Goal: Task Accomplishment & Management: Manage account settings

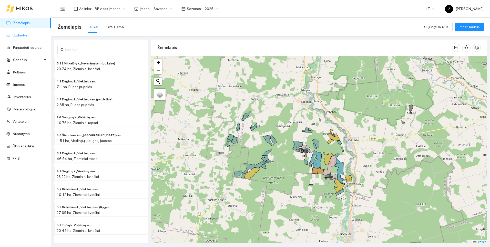
click at [22, 35] on link "Užduotys" at bounding box center [20, 35] width 15 height 4
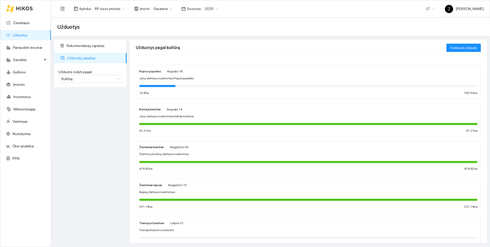
click at [212, 8] on span "2025" at bounding box center [211, 9] width 13 height 8
click at [207, 65] on div "2026" at bounding box center [206, 68] width 13 height 6
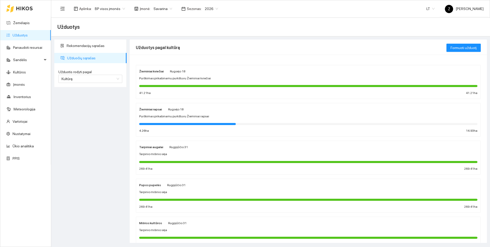
click at [173, 191] on div "Tarpinio mišinio sėja" at bounding box center [308, 191] width 338 height 5
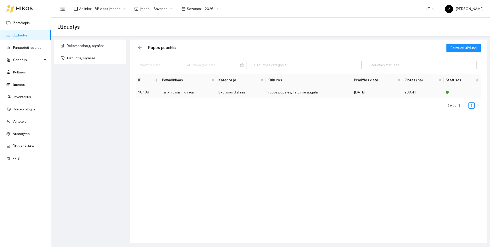
click at [179, 92] on td "Tarpinio mišinio sėja" at bounding box center [188, 92] width 56 height 12
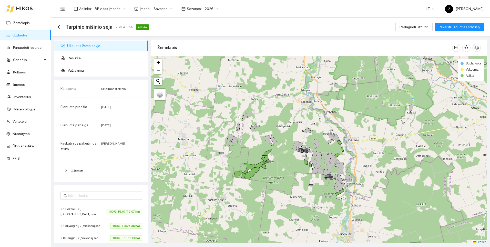
click at [62, 26] on div "Tarpinio mišinio sėja 269.41 ha Atlikta" at bounding box center [104, 27] width 94 height 8
click at [60, 27] on icon "arrow-left" at bounding box center [59, 26] width 3 height 3
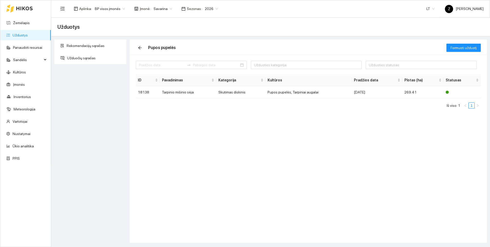
click at [22, 35] on link "Užduotys" at bounding box center [20, 35] width 15 height 4
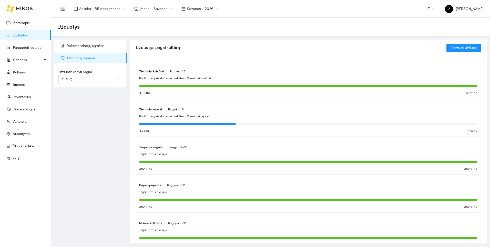
click at [162, 117] on span "Purškimas prikabinamu purkštuvu Žieminiai rapsai" at bounding box center [174, 116] width 70 height 5
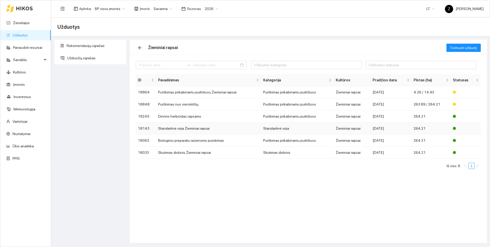
click at [179, 129] on td "Standartinė sėja Žieminiai rapsai" at bounding box center [208, 128] width 105 height 12
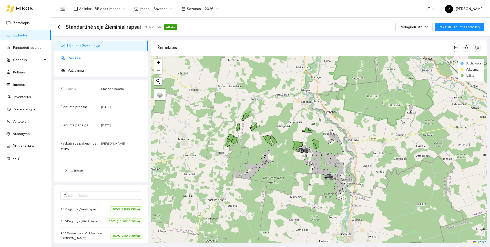
click at [77, 58] on span "Resursai" at bounding box center [106, 58] width 76 height 10
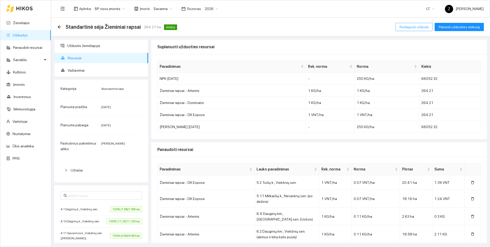
click at [410, 28] on span "Redaguoti užduotį" at bounding box center [414, 27] width 29 height 6
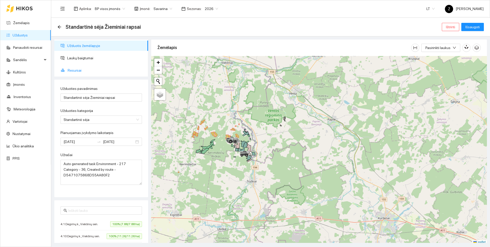
click at [71, 71] on span "Resursai" at bounding box center [106, 70] width 76 height 10
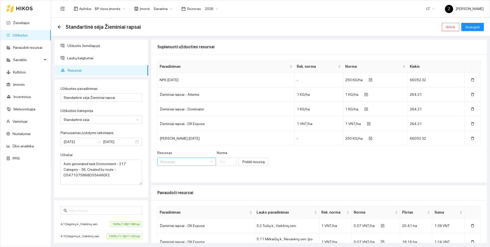
click at [188, 165] on input "Resursas" at bounding box center [185, 162] width 49 height 8
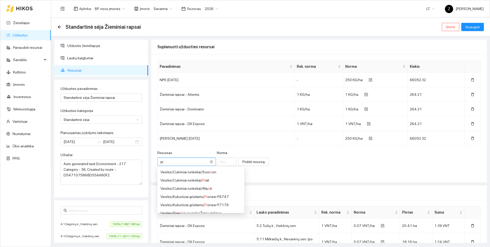
type input "p"
type input "pt"
click at [204, 179] on div "Veislės / Žieminiai rapsai / PT 315" at bounding box center [196, 180] width 71 height 6
type input "1"
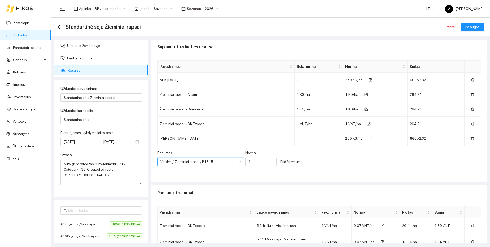
scroll to position [217, 0]
click at [281, 161] on span "Pridėti resursą" at bounding box center [292, 162] width 22 height 6
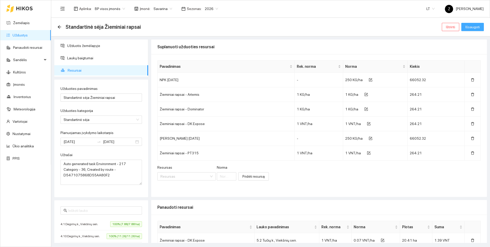
click at [471, 25] on span "Išsaugoti" at bounding box center [473, 27] width 14 height 6
click at [23, 72] on link "Kultūros" at bounding box center [19, 72] width 13 height 4
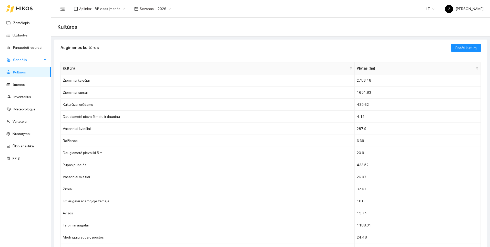
click at [24, 58] on span "Sandėlis" at bounding box center [27, 60] width 29 height 10
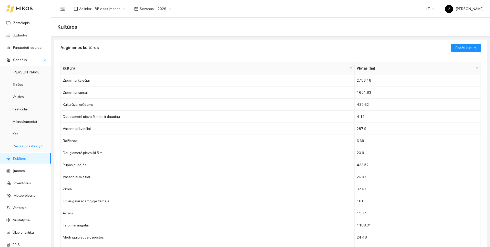
click at [21, 146] on link "Resursų paskirstymas" at bounding box center [30, 146] width 35 height 4
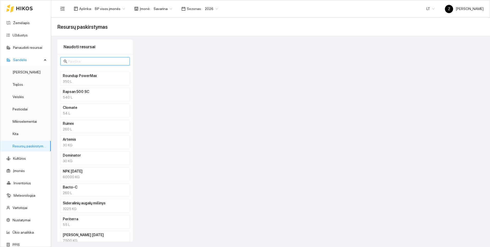
click at [86, 60] on input "text" at bounding box center [97, 61] width 58 height 6
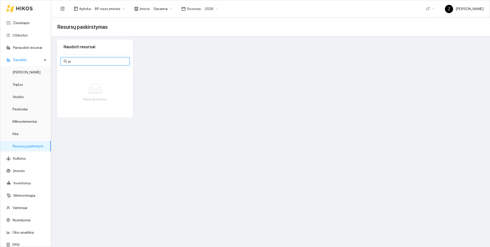
type input "p"
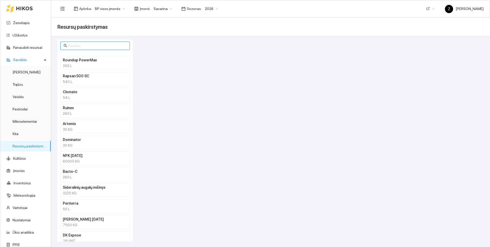
scroll to position [24, 0]
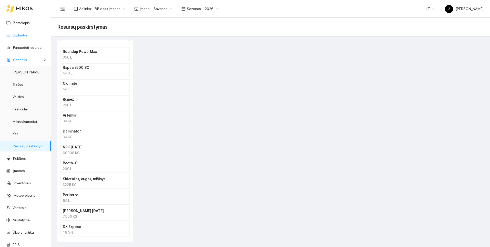
click at [22, 33] on link "Užduotys" at bounding box center [20, 35] width 15 height 4
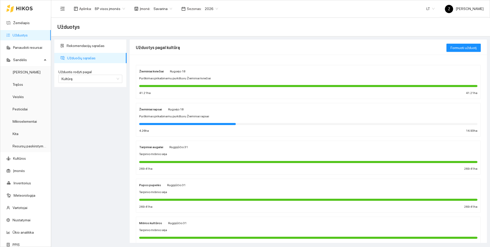
click at [161, 114] on span "Purškimas prikabinamu purkštuvu Žieminiai rapsai" at bounding box center [174, 116] width 70 height 5
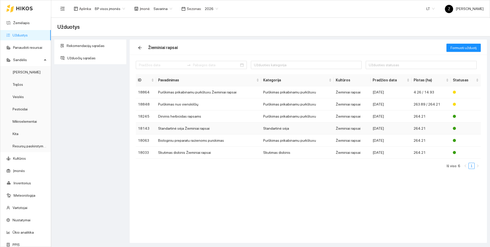
click at [195, 131] on td "Standartinė sėja Žieminiai rapsai" at bounding box center [208, 128] width 105 height 12
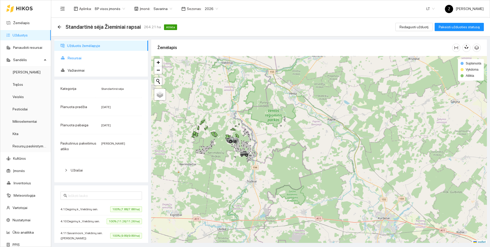
click at [75, 57] on span "Resursai" at bounding box center [106, 58] width 76 height 10
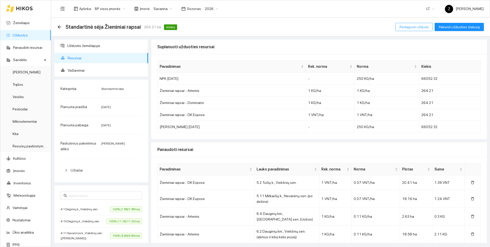
click at [415, 28] on span "Redaguoti užduotį" at bounding box center [414, 27] width 29 height 6
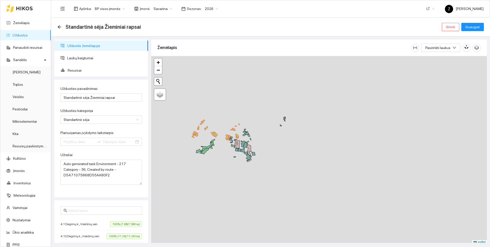
type input "[DATE]"
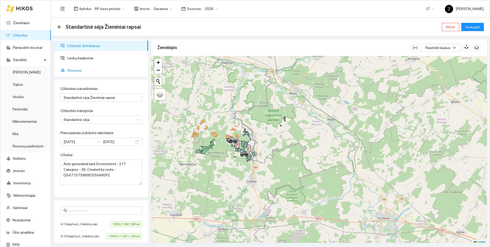
click at [80, 73] on span "Resursai" at bounding box center [106, 70] width 76 height 10
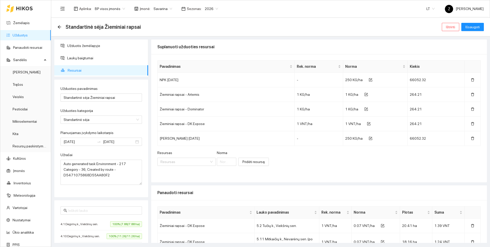
click at [178, 170] on div "Resursas Resursas [PERSON_NAME]" at bounding box center [196, 161] width 79 height 22
click at [178, 163] on input "Resursas" at bounding box center [185, 162] width 49 height 8
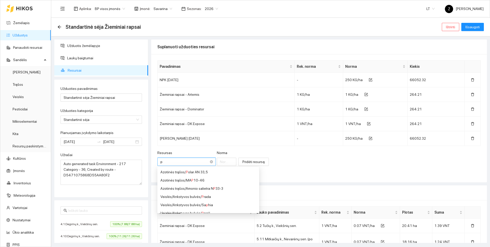
type input "pt"
click at [189, 180] on div "Veislės / Žieminiai rapsai / PT 315" at bounding box center [196, 180] width 71 height 6
type input "1"
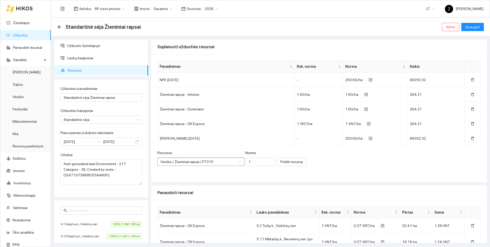
scroll to position [217, 0]
click at [284, 161] on span "Pridėti resursą" at bounding box center [292, 162] width 22 height 6
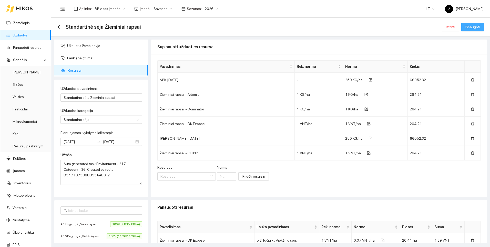
click at [475, 25] on span "Išsaugoti" at bounding box center [473, 27] width 14 height 6
click at [476, 24] on span "Išsaugoti" at bounding box center [473, 27] width 14 height 6
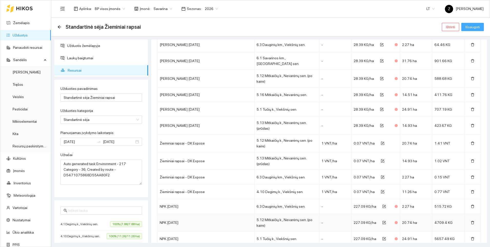
scroll to position [1258, 0]
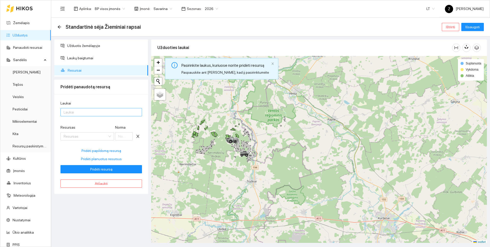
click at [89, 111] on div at bounding box center [99, 112] width 74 height 6
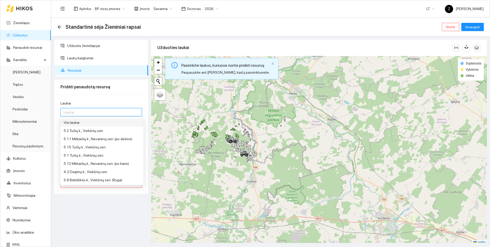
click at [81, 122] on div "Visi laukai" at bounding box center [102, 122] width 77 height 6
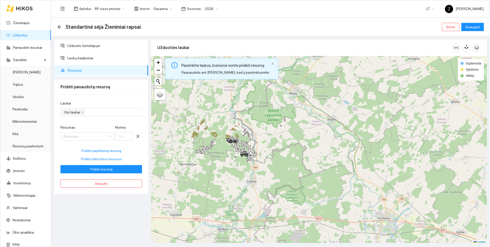
click at [62, 223] on div "Užduotis žemėlapyje Laukų baigtumai Resursai Pridėti panaudotą resursą Laukai V…" at bounding box center [101, 140] width 97 height 203
click at [88, 134] on input "Resursas" at bounding box center [86, 136] width 44 height 8
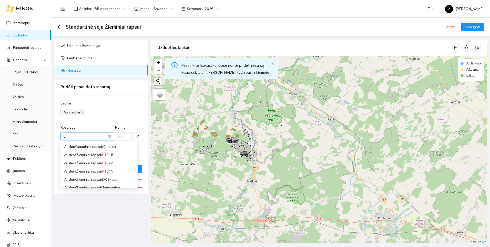
type input "pt"
click at [84, 155] on div "Veislės / Žieminiai rapsai / PT 315" at bounding box center [99, 155] width 71 height 6
type input "1"
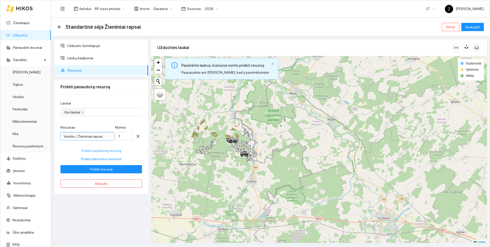
scroll to position [217, 0]
click at [107, 168] on span "Pridėti resursą" at bounding box center [101, 169] width 22 height 6
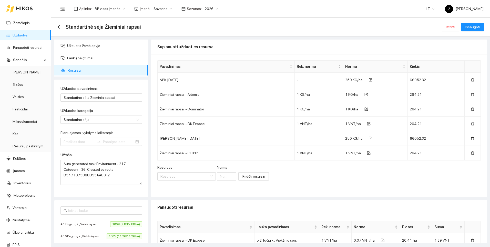
type input "[DATE]"
click at [474, 30] on button "Išsaugoti" at bounding box center [473, 27] width 23 height 8
click at [23, 37] on link "Užduotys" at bounding box center [20, 35] width 15 height 4
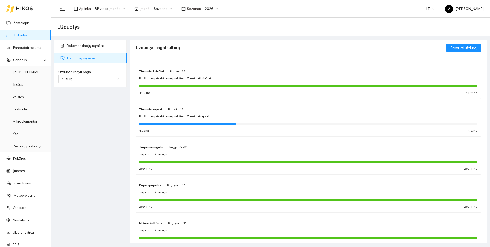
click at [163, 188] on div "Pupos pupelės Rugpjūčio 31 Tarpinio mišinio sėja 269.41 ha 269.41 ha" at bounding box center [308, 195] width 338 height 27
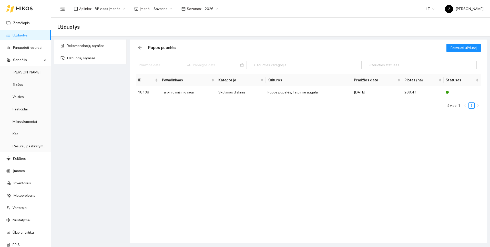
click at [204, 14] on div "Aplinka : BP visos įmonės Įmonė : Savarina Sezonas : 2026 LT Ž [PERSON_NAME]" at bounding box center [270, 8] width 426 height 17
click at [207, 13] on div "Aplinka : BP visos įmonės Įmonė : Savarina Sezonas : 2026" at bounding box center [139, 9] width 164 height 10
click at [207, 13] on div "2026" at bounding box center [211, 9] width 19 height 8
click at [202, 59] on div "2025" at bounding box center [206, 60] width 13 height 6
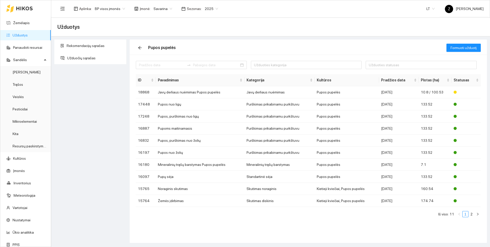
click at [23, 33] on link "Užduotys" at bounding box center [20, 35] width 15 height 4
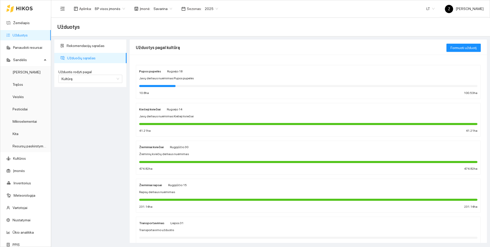
click at [209, 75] on div "Pupos pupelės Rugsėjo 18 Javų derliaus nuėmimas Pupos pupelės 10.8 ha 100.53 ha" at bounding box center [308, 81] width 338 height 27
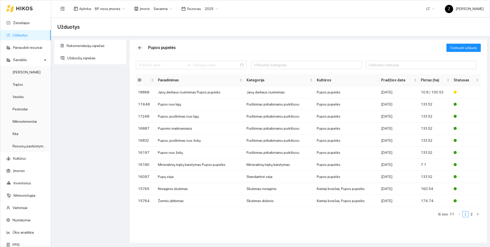
click at [211, 5] on span "2025" at bounding box center [211, 9] width 13 height 8
click at [203, 66] on div "2026" at bounding box center [206, 68] width 13 height 6
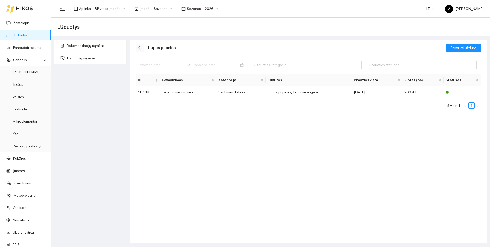
click at [140, 49] on icon "arrow-left" at bounding box center [140, 48] width 4 height 4
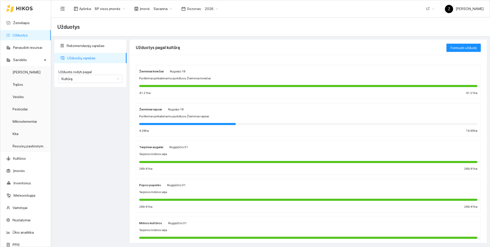
click at [186, 81] on div "Žieminiai kviečiai [PERSON_NAME] 18 Purškimas prikabinamu purkštuvu Žieminiai k…" at bounding box center [308, 81] width 338 height 27
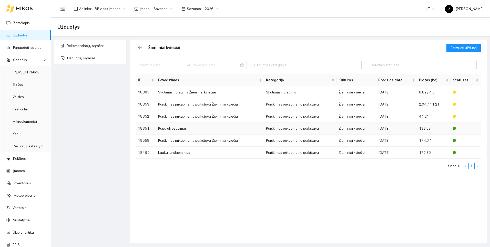
click at [172, 129] on td "Pupų glifosavimas" at bounding box center [210, 128] width 108 height 12
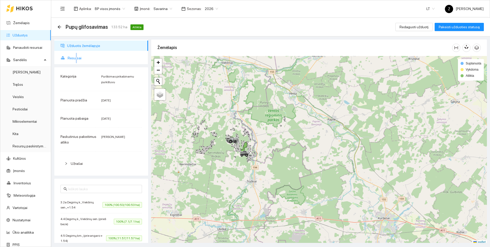
drag, startPoint x: 76, startPoint y: 58, endPoint x: 80, endPoint y: 60, distance: 4.8
click at [76, 58] on span "Resursai" at bounding box center [106, 58] width 76 height 10
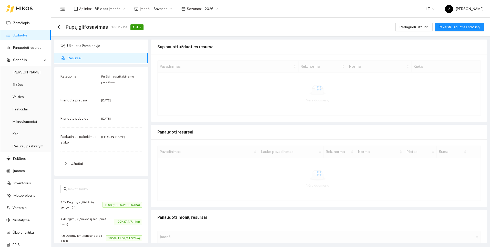
click at [79, 60] on span "Resursai" at bounding box center [106, 58] width 76 height 10
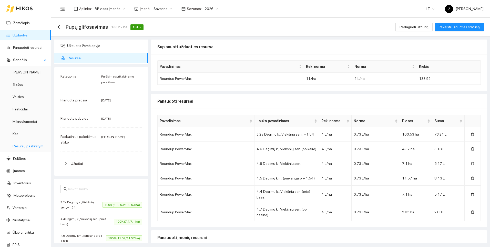
click at [23, 144] on link "Resursų paskirstymas" at bounding box center [30, 146] width 35 height 4
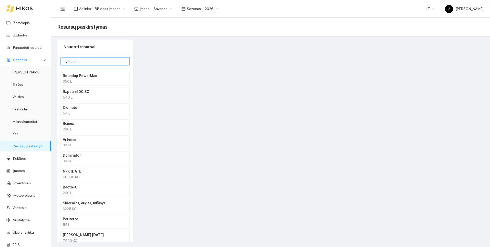
click at [94, 59] on span at bounding box center [95, 61] width 69 height 8
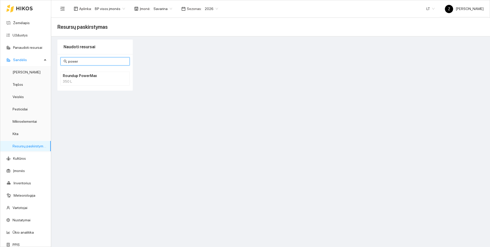
type input "power"
click at [95, 77] on h4 "Roundup PowerMax" at bounding box center [88, 76] width 51 height 6
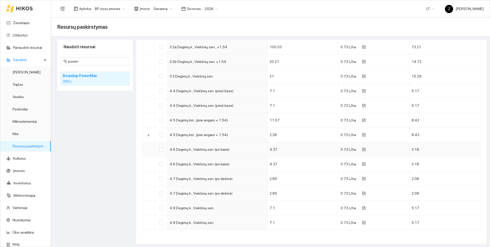
scroll to position [30, 0]
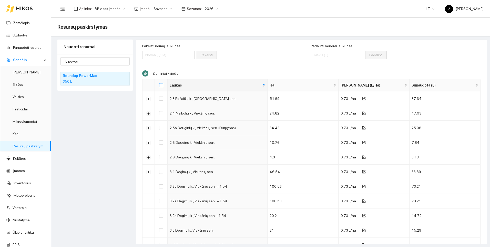
click at [162, 82] on label at bounding box center [161, 85] width 4 height 6
click at [162, 83] on input "Select all" at bounding box center [161, 85] width 4 height 4
checkbox input "true"
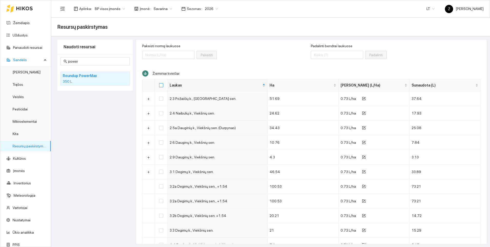
checkbox input "true"
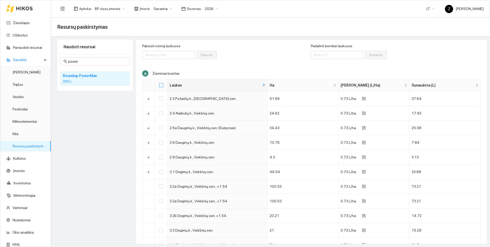
checkbox input "true"
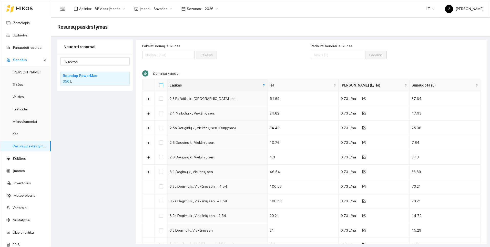
checkbox input "true"
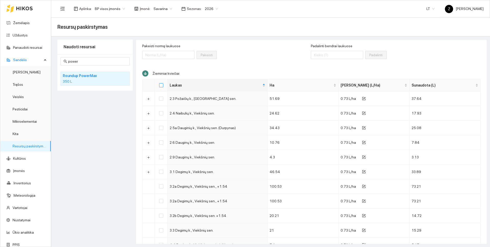
checkbox input "true"
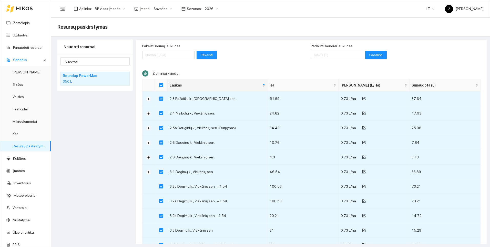
scroll to position [0, 0]
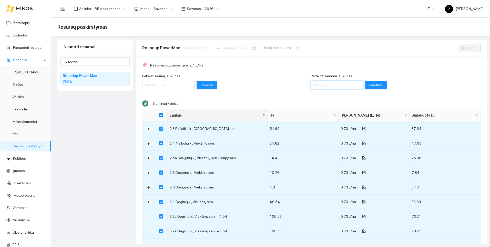
click at [331, 86] on input "Padalinti bendrai laukuose" at bounding box center [337, 85] width 52 height 8
type input "-2"
type input "270"
click at [369, 82] on span "Padalinti" at bounding box center [375, 85] width 13 height 6
click at [462, 47] on span "Išsaugoti" at bounding box center [469, 48] width 14 height 6
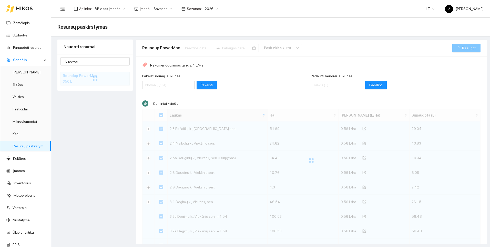
checkbox input "false"
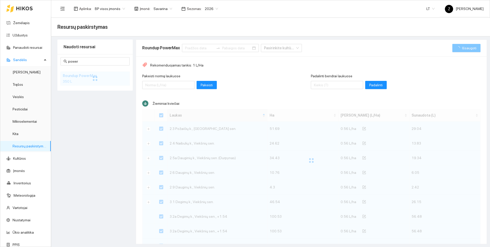
checkbox input "false"
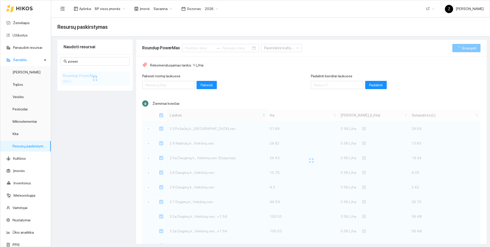
checkbox input "false"
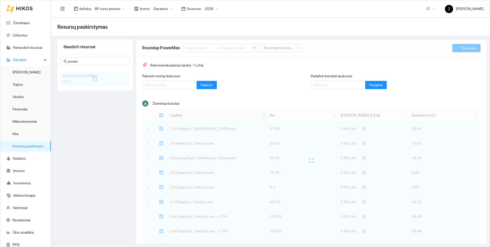
checkbox input "false"
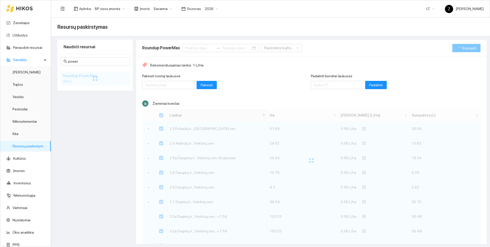
checkbox input "false"
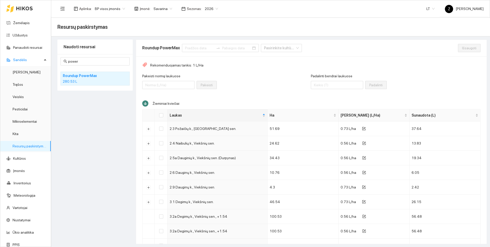
click at [163, 114] on th at bounding box center [161, 115] width 13 height 12
click at [163, 114] on input "Select all" at bounding box center [161, 115] width 4 height 4
checkbox input "true"
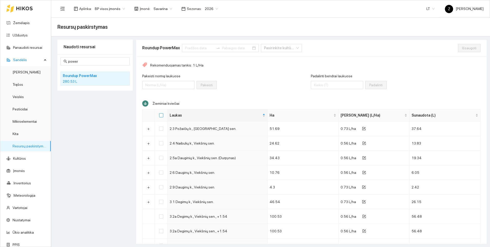
checkbox input "true"
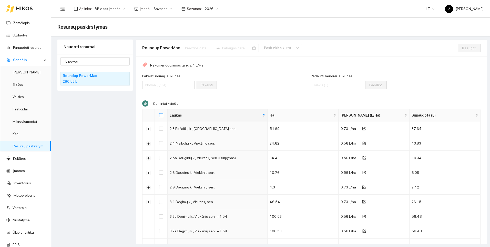
checkbox input "true"
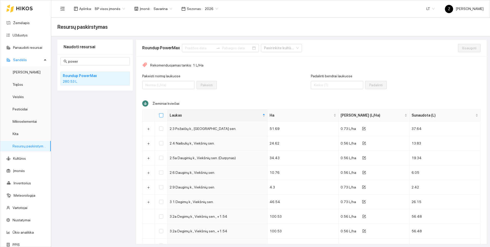
checkbox input "true"
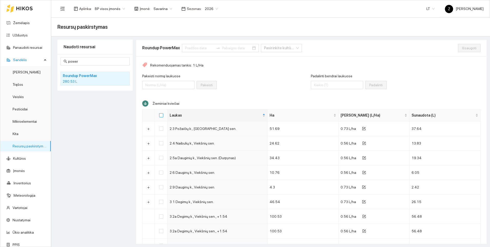
checkbox input "true"
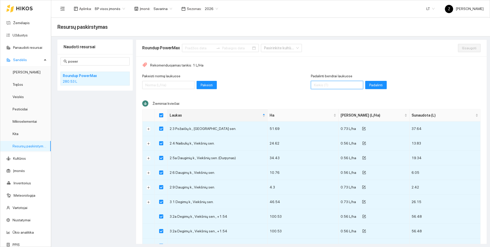
click at [312, 86] on input "Padalinti bendrai laukuose" at bounding box center [337, 85] width 52 height 8
type input "270"
click at [369, 83] on span "Padalinti" at bounding box center [375, 85] width 13 height 6
click at [462, 46] on span "Išsaugoti" at bounding box center [469, 48] width 14 height 6
checkbox input "false"
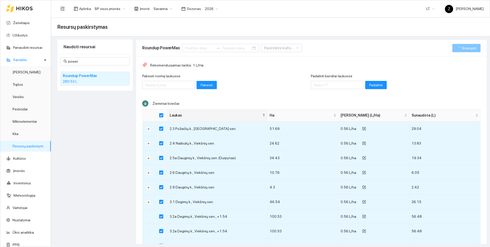
checkbox input "false"
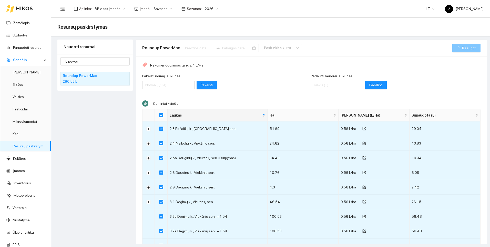
checkbox input "false"
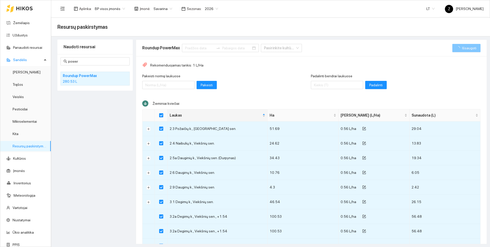
checkbox input "false"
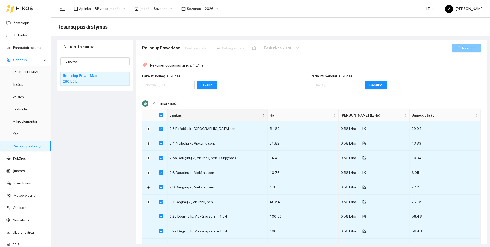
checkbox input "false"
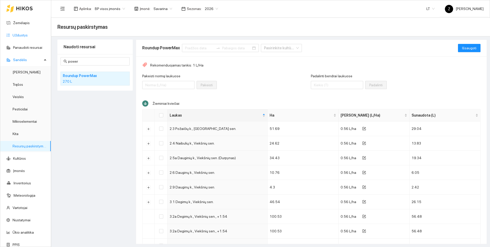
click at [26, 36] on link "Užduotys" at bounding box center [20, 35] width 15 height 4
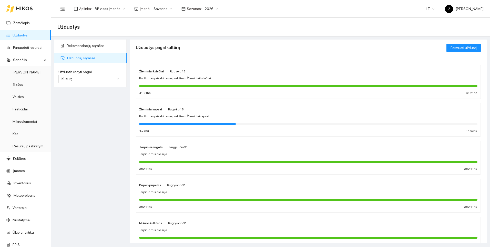
click at [24, 35] on link "Užduotys" at bounding box center [20, 35] width 15 height 4
click at [161, 120] on div "Žieminiai rapsai [PERSON_NAME] 18 Purškimas prikabinamu purkštuvu Žieminiai rap…" at bounding box center [308, 119] width 338 height 27
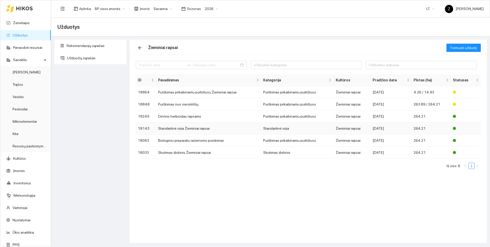
click at [180, 129] on td "Standartinė sėja Žieminiai rapsai" at bounding box center [208, 128] width 105 height 12
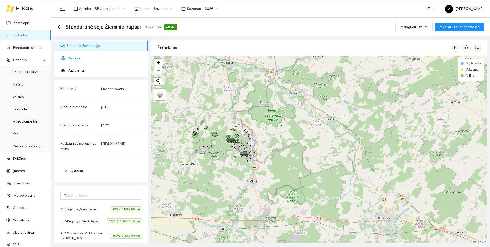
click at [82, 57] on span "Resursai" at bounding box center [106, 58] width 76 height 10
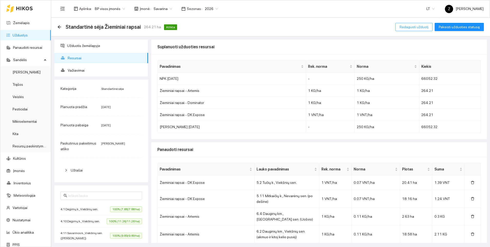
click at [410, 27] on span "Redaguoti užduotį" at bounding box center [414, 27] width 29 height 6
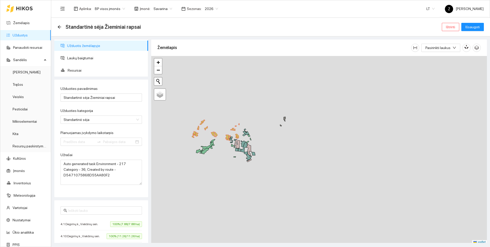
type input "[DATE]"
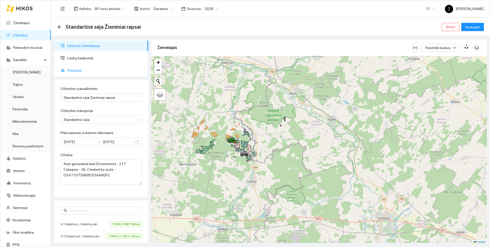
drag, startPoint x: 81, startPoint y: 67, endPoint x: 103, endPoint y: 78, distance: 25.2
click at [81, 67] on span "Resursai" at bounding box center [106, 70] width 76 height 10
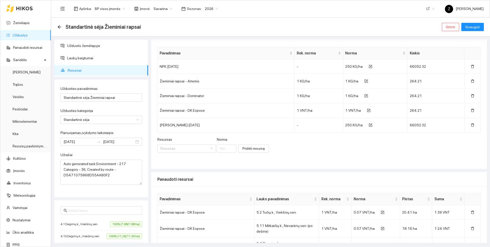
scroll to position [26, 0]
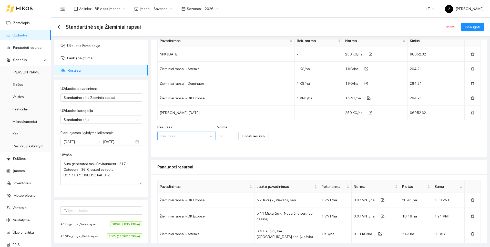
click at [175, 135] on input "Resursas" at bounding box center [185, 136] width 49 height 8
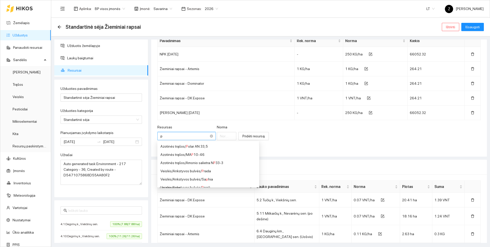
type input "pt"
click at [175, 153] on div "Veislės / Žieminiai rapsai / PT 315" at bounding box center [196, 155] width 71 height 6
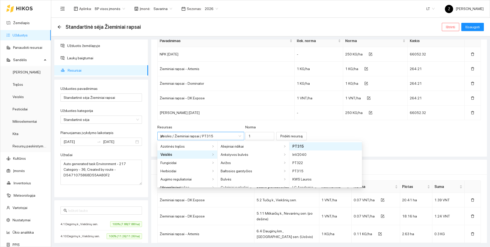
type input "1"
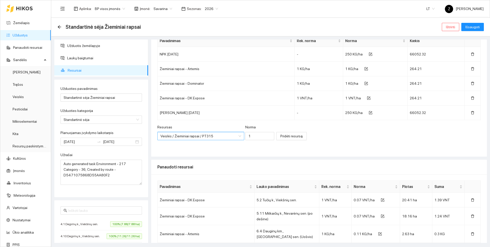
scroll to position [217, 0]
click at [292, 136] on span "Pridėti resursą" at bounding box center [292, 136] width 22 height 6
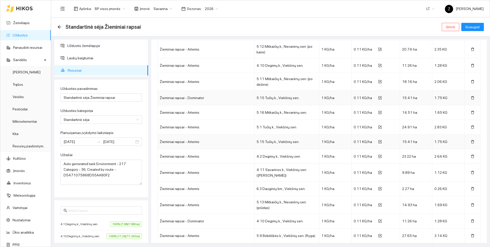
scroll to position [282, 0]
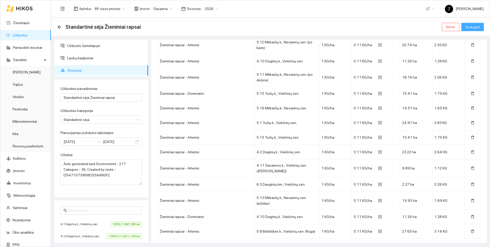
click at [467, 27] on span "Išsaugoti" at bounding box center [473, 27] width 14 height 6
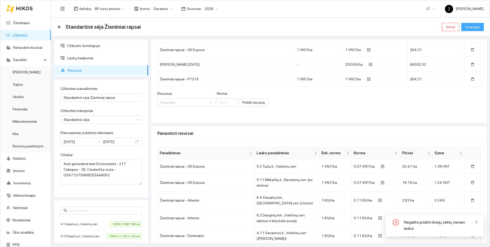
scroll to position [0, 0]
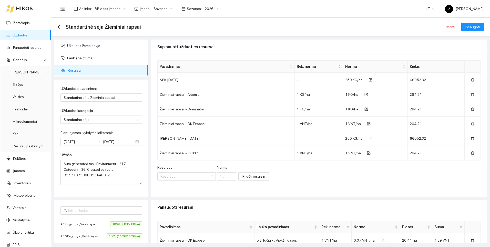
click at [28, 37] on link "Užduotys" at bounding box center [20, 35] width 15 height 4
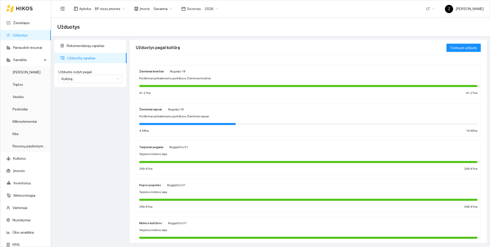
click at [163, 115] on span "Purškimas prikabinamu purkštuvu Žieminiai rapsai" at bounding box center [174, 116] width 70 height 5
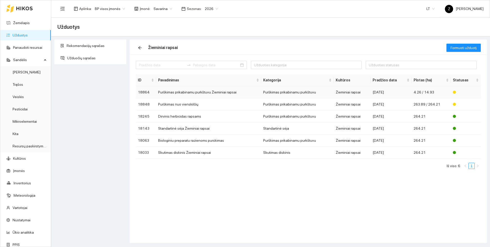
click at [178, 93] on td "Purškimas prikabinamu purkštuvu Žieminiai rapsai" at bounding box center [208, 92] width 105 height 12
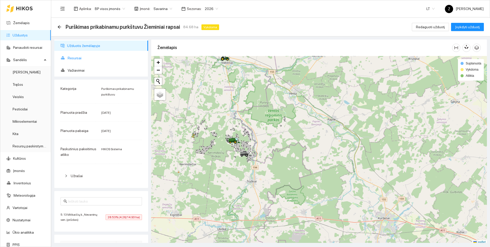
click at [82, 59] on span "Resursai" at bounding box center [106, 58] width 76 height 10
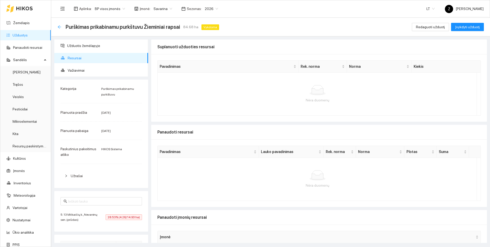
click at [60, 26] on icon "arrow-left" at bounding box center [59, 27] width 4 height 4
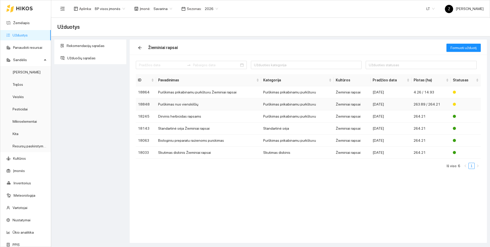
click at [171, 106] on td "Purškimas nuo vienskilčių" at bounding box center [208, 104] width 105 height 12
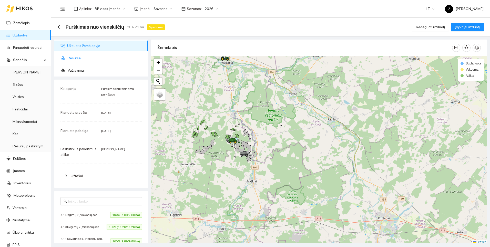
click at [74, 57] on span "Resursai" at bounding box center [106, 58] width 76 height 10
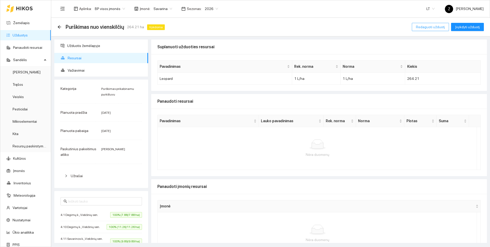
click at [443, 27] on span "Redaguoti užduotį" at bounding box center [430, 27] width 29 height 6
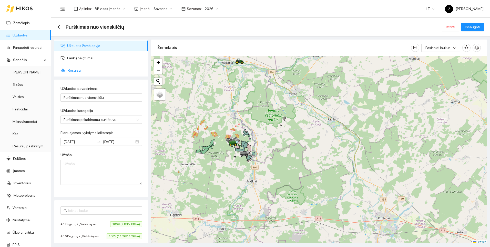
click at [77, 73] on span "Resursai" at bounding box center [106, 70] width 76 height 10
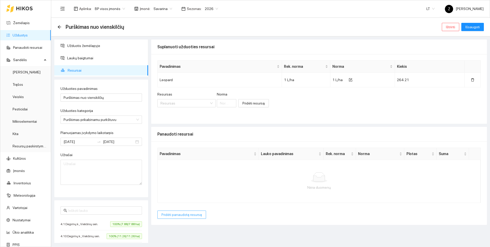
click at [189, 215] on span "Pridėti panaudotą resursą" at bounding box center [182, 215] width 41 height 6
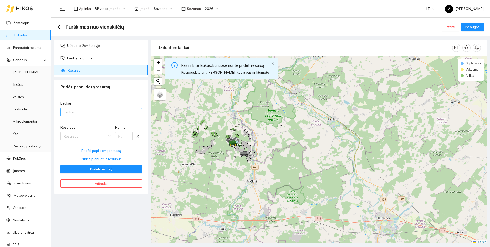
click at [86, 112] on div at bounding box center [99, 112] width 74 height 6
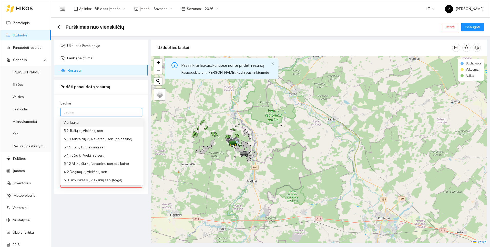
click at [83, 123] on div "Visi laukai" at bounding box center [102, 122] width 77 height 6
click at [91, 205] on div "Užduotis žemėlapyje Laukų baigtumai Resursai Pridėti panaudotą resursą Laukai V…" at bounding box center [101, 140] width 97 height 203
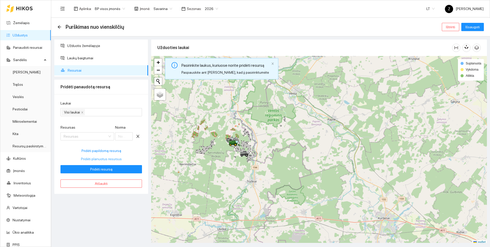
click at [99, 159] on span "Pridėti planuotus resursus" at bounding box center [101, 159] width 41 height 6
type input "1"
click at [99, 169] on span "Pridėti resursą" at bounding box center [101, 169] width 22 height 6
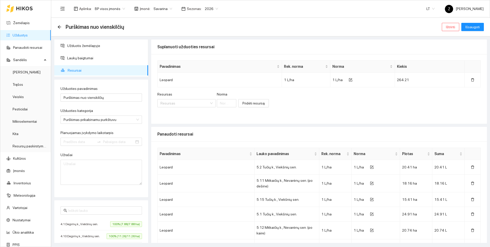
type input "[DATE]"
click at [473, 28] on span "Išsaugoti" at bounding box center [473, 27] width 14 height 6
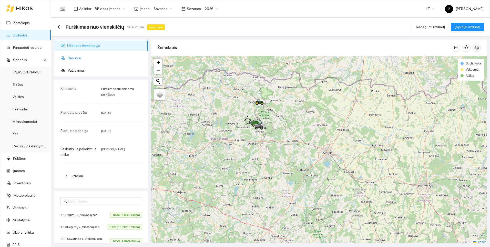
click at [73, 59] on span "Resursai" at bounding box center [106, 58] width 76 height 10
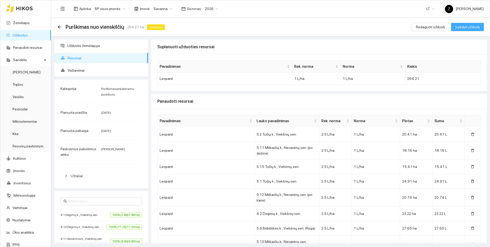
click at [461, 27] on span "Įvykdyti užduotį" at bounding box center [467, 27] width 25 height 6
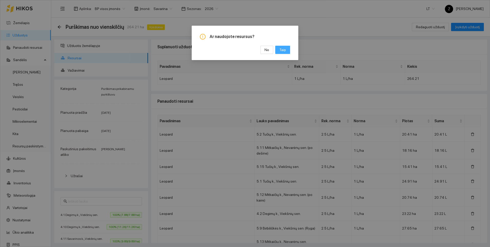
click at [286, 51] on span "Taip" at bounding box center [282, 50] width 7 height 6
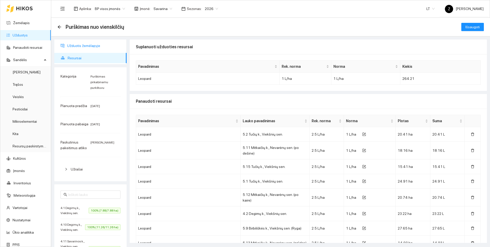
click at [84, 44] on span "Užduotis žemėlapyje" at bounding box center [94, 46] width 55 height 10
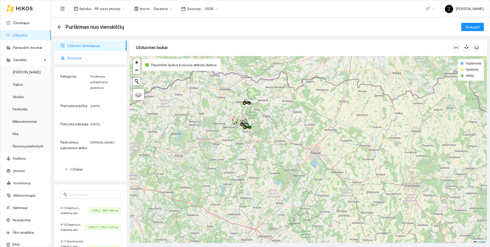
click at [75, 56] on span "Resursai" at bounding box center [95, 58] width 55 height 10
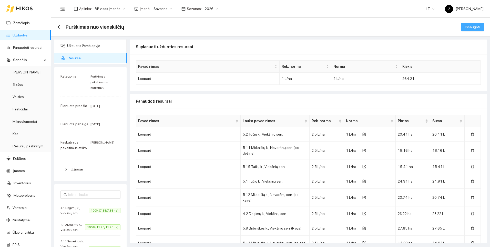
click at [471, 26] on span "Išsaugoti" at bounding box center [473, 27] width 14 height 6
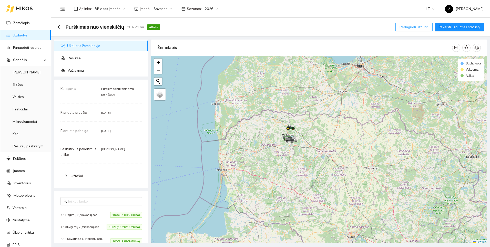
click at [421, 24] on span "Redaguoti užduotį" at bounding box center [414, 27] width 29 height 6
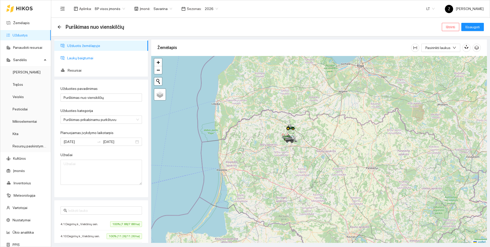
click at [87, 54] on span "Laukų baigtumai" at bounding box center [105, 58] width 77 height 10
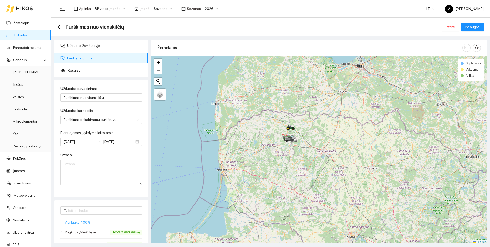
click at [69, 221] on span "Visi laukai 100%" at bounding box center [78, 222] width 26 height 6
click at [476, 27] on span "Išsaugoti" at bounding box center [473, 27] width 14 height 6
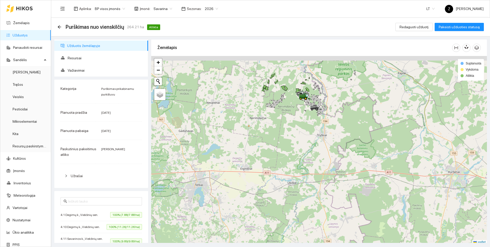
scroll to position [2, 0]
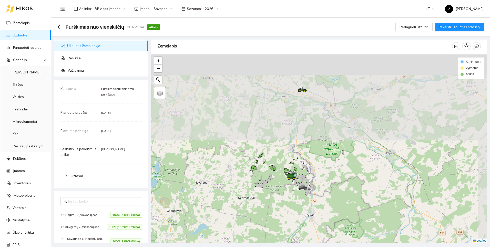
drag, startPoint x: 319, startPoint y: 62, endPoint x: 302, endPoint y: 168, distance: 106.8
click at [302, 168] on div at bounding box center [319, 148] width 336 height 188
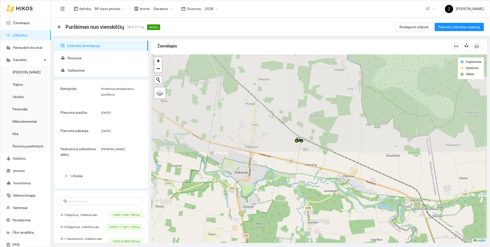
drag, startPoint x: 314, startPoint y: 81, endPoint x: 304, endPoint y: 191, distance: 110.4
click at [304, 191] on div at bounding box center [319, 148] width 336 height 188
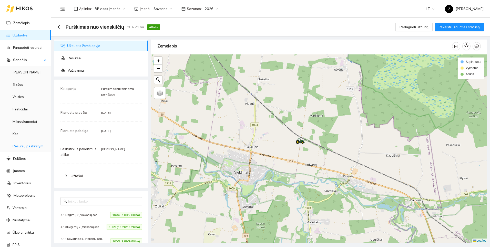
click at [36, 145] on link "Resursų paskirstymas" at bounding box center [30, 146] width 35 height 4
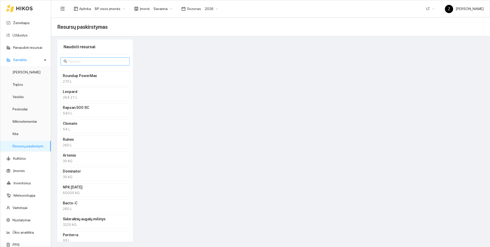
click at [73, 61] on input "text" at bounding box center [97, 61] width 58 height 6
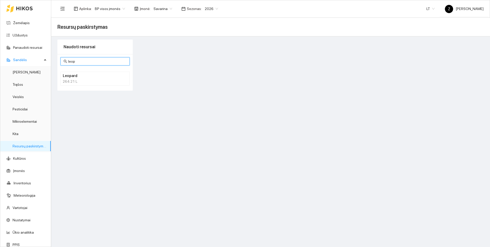
type input "leop"
click at [72, 77] on h4 "Leopard" at bounding box center [88, 76] width 51 height 6
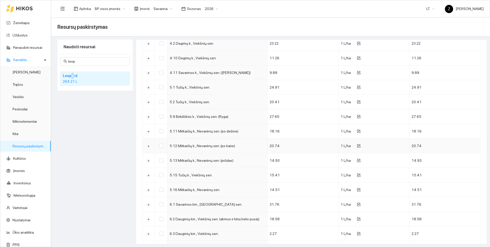
scroll to position [23, 0]
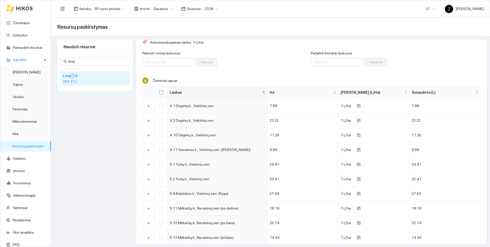
click at [160, 91] on input "Select all" at bounding box center [161, 92] width 4 height 4
checkbox input "true"
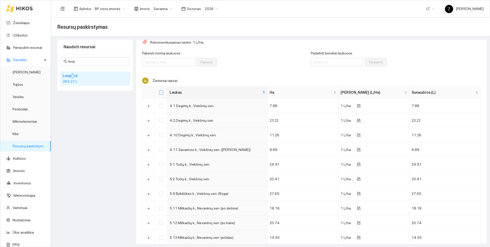
checkbox input "true"
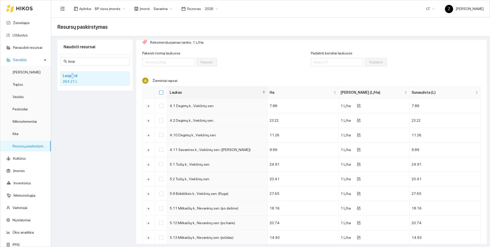
checkbox input "true"
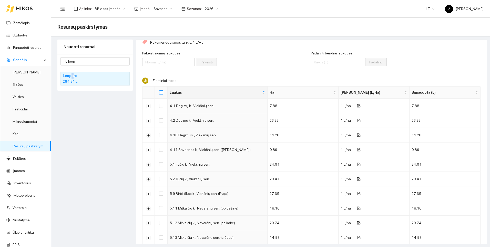
checkbox input "true"
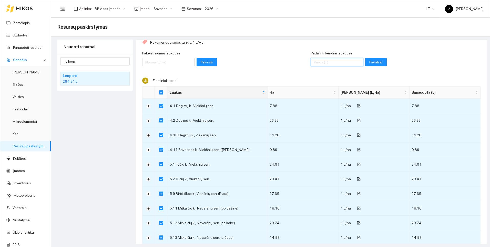
click at [311, 61] on input "Padalinti bendrai laukuose" at bounding box center [337, 62] width 52 height 8
type input "265"
click at [369, 62] on span "Padalinti" at bounding box center [375, 62] width 13 height 6
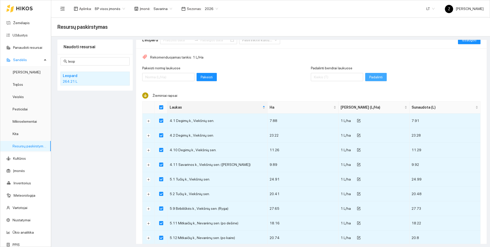
scroll to position [0, 0]
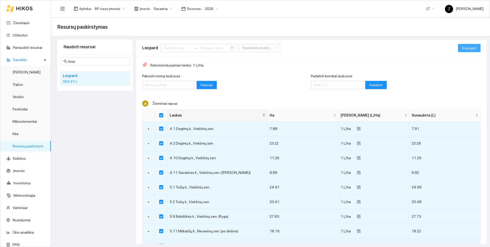
click at [462, 46] on span "Išsaugoti" at bounding box center [469, 48] width 14 height 6
checkbox input "false"
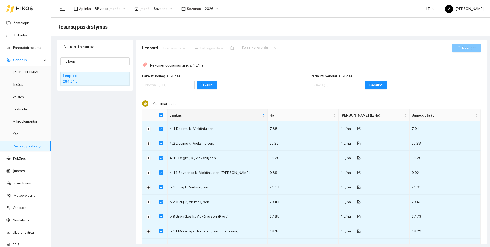
checkbox input "false"
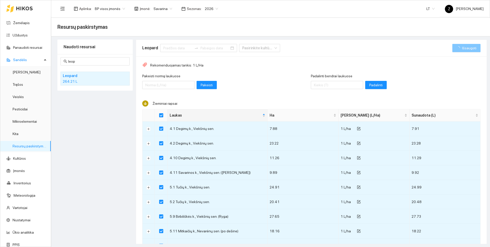
checkbox input "false"
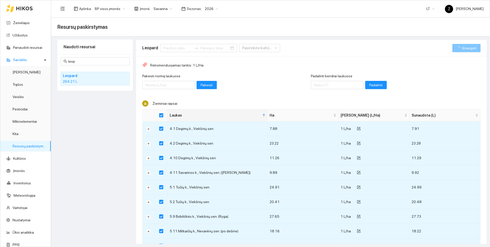
checkbox input "false"
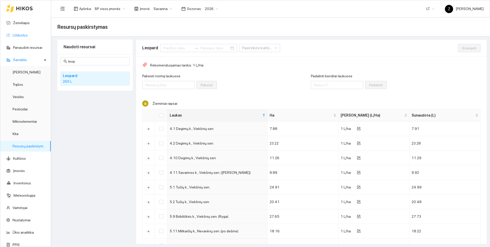
click at [25, 33] on link "Užduotys" at bounding box center [20, 35] width 15 height 4
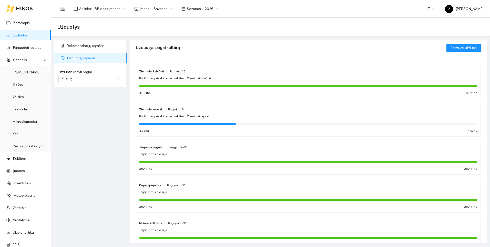
click at [173, 121] on div at bounding box center [308, 124] width 338 height 6
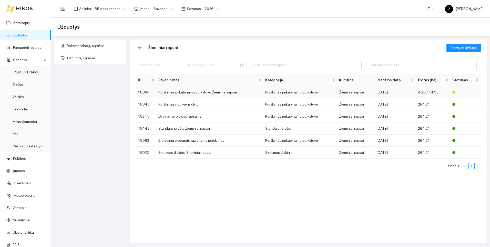
click at [188, 93] on td "Purškimas prikabinamu purkštuvu Žieminiai rapsai" at bounding box center [209, 92] width 107 height 12
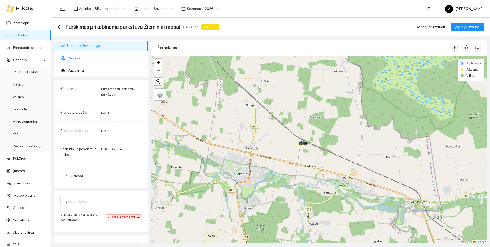
click at [70, 59] on span "Resursai" at bounding box center [106, 58] width 76 height 10
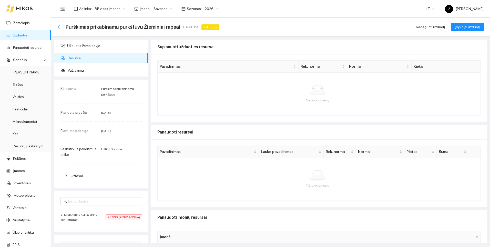
click at [59, 28] on icon "arrow-left" at bounding box center [59, 27] width 4 height 4
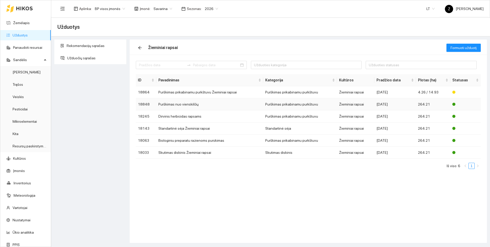
click at [190, 107] on td "Purškimas nuo vienskilčių" at bounding box center [209, 104] width 107 height 12
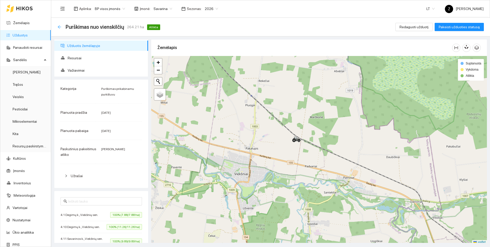
click at [60, 27] on icon "arrow-left" at bounding box center [59, 27] width 4 height 4
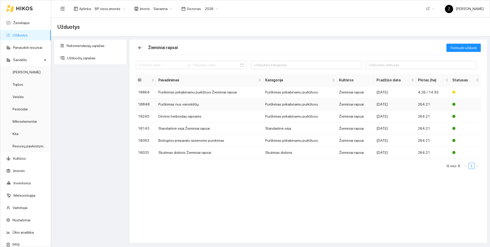
click at [185, 103] on td "Purškimas nuo vienskilčių" at bounding box center [209, 104] width 107 height 12
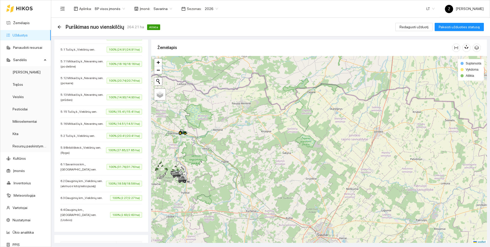
scroll to position [108, 0]
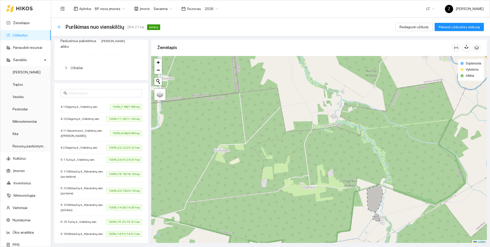
click at [57, 28] on icon "arrow-left" at bounding box center [59, 27] width 4 height 4
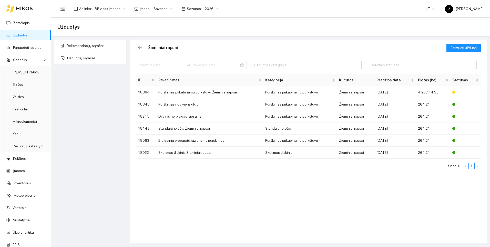
click at [166, 7] on span "Savarina" at bounding box center [163, 9] width 19 height 8
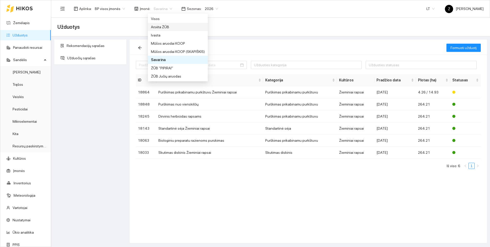
click at [89, 126] on div "Rekomendacijų sąrašas Užduočių sąrašas" at bounding box center [90, 140] width 75 height 203
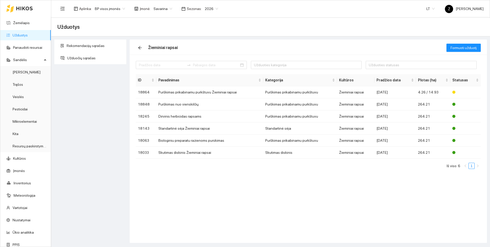
click at [23, 34] on link "Užduotys" at bounding box center [20, 35] width 15 height 4
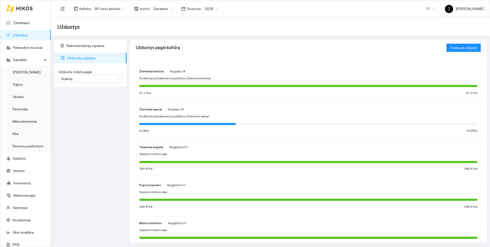
click at [162, 114] on span "Purškimas prikabinamu purkštuvu Žieminiai rapsai" at bounding box center [174, 116] width 70 height 5
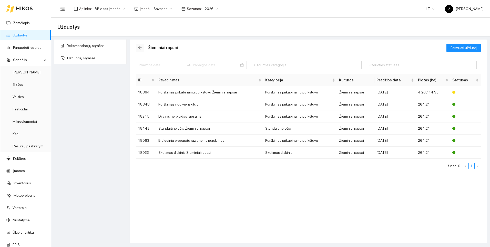
click at [139, 47] on icon "arrow-left" at bounding box center [139, 47] width 3 height 3
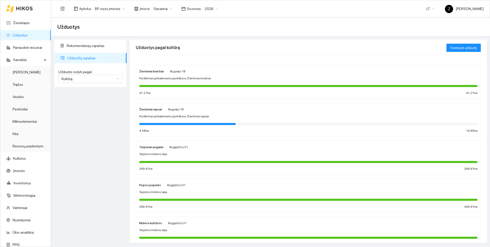
click at [153, 78] on span "Purškimas prikabinamu purkštuvu Žieminiai kviečiai" at bounding box center [175, 78] width 72 height 5
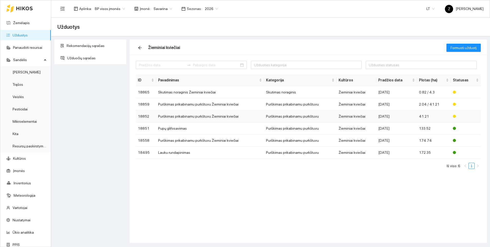
click at [198, 115] on td "Purškimas prikabinamu purkštuvu Žieminiai kviečiai" at bounding box center [210, 116] width 108 height 12
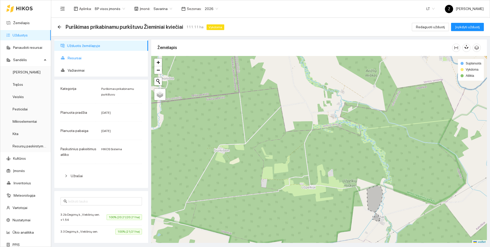
click at [84, 56] on span "Resursai" at bounding box center [106, 58] width 76 height 10
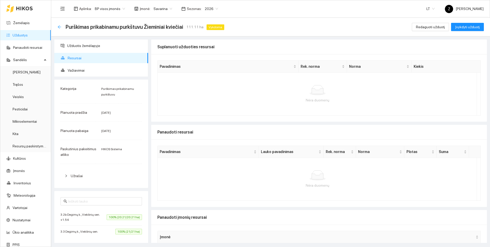
click at [59, 27] on icon "arrow-left" at bounding box center [59, 26] width 3 height 3
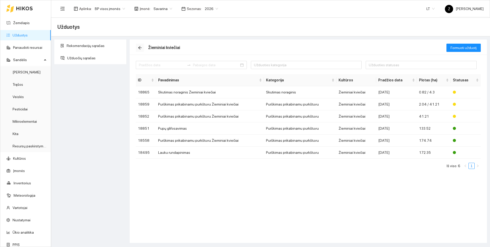
click at [138, 48] on icon "arrow-left" at bounding box center [140, 48] width 4 height 4
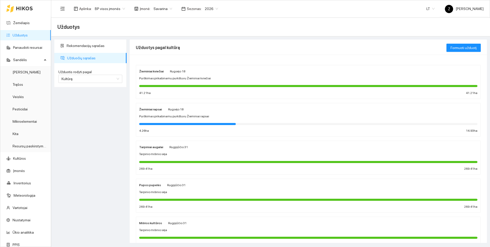
click at [162, 159] on div at bounding box center [308, 161] width 338 height 6
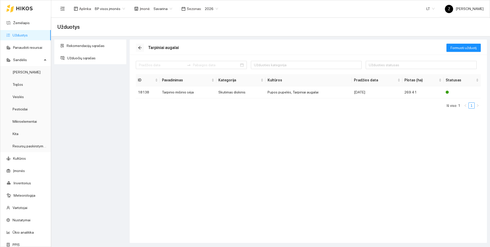
click at [140, 49] on icon "arrow-left" at bounding box center [140, 48] width 4 height 4
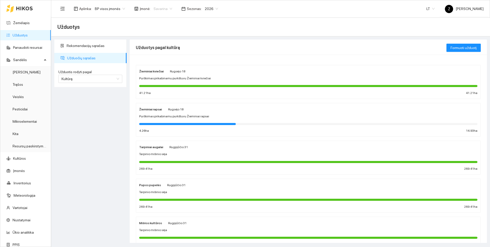
click at [166, 8] on span "Savarina" at bounding box center [163, 9] width 19 height 8
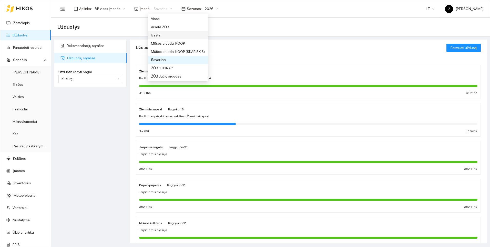
click at [162, 34] on div "Ivasta" at bounding box center [178, 35] width 54 height 6
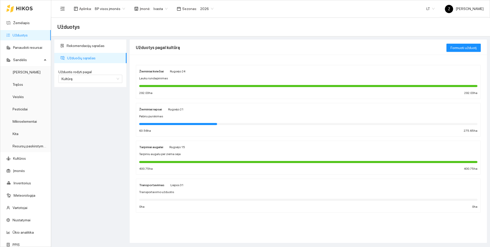
click at [177, 119] on div "Žieminiai rapsai Rugsėjo 21 Pabiru purskimas 63.56 ha 275.65 ha" at bounding box center [308, 119] width 338 height 27
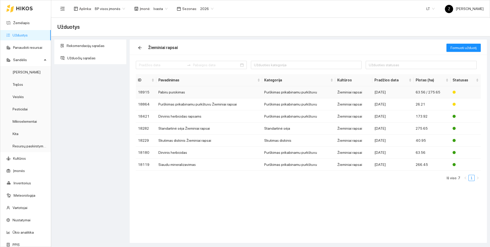
click at [212, 92] on td "Pabiru purskimas" at bounding box center [209, 92] width 106 height 12
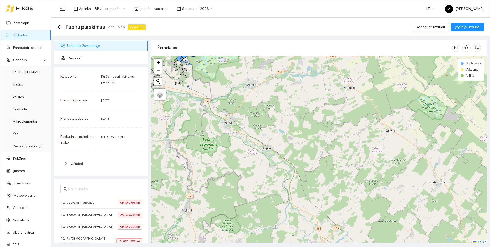
scroll to position [2, 0]
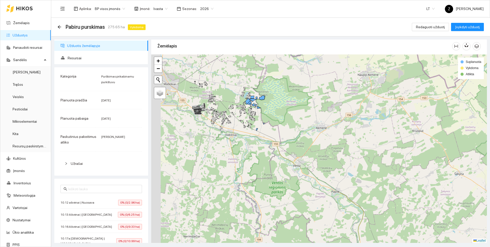
drag, startPoint x: 211, startPoint y: 120, endPoint x: 283, endPoint y: 166, distance: 85.7
click at [283, 166] on div at bounding box center [319, 148] width 336 height 188
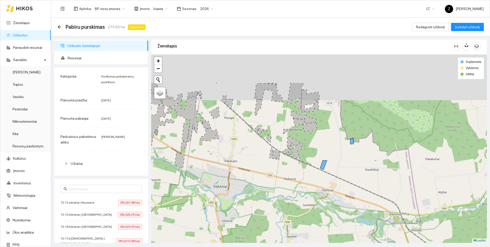
drag, startPoint x: 249, startPoint y: 92, endPoint x: 258, endPoint y: 153, distance: 61.1
click at [258, 153] on div at bounding box center [319, 148] width 336 height 188
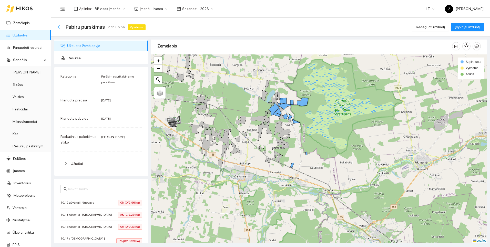
click at [60, 28] on icon "arrow-left" at bounding box center [59, 27] width 4 height 4
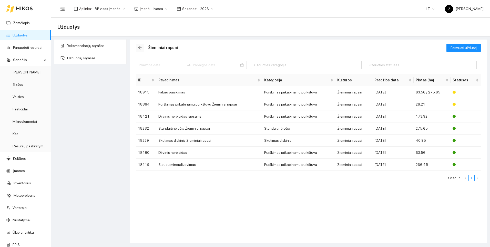
click at [141, 48] on icon "arrow-left" at bounding box center [140, 48] width 4 height 4
